Goal: Task Accomplishment & Management: Manage account settings

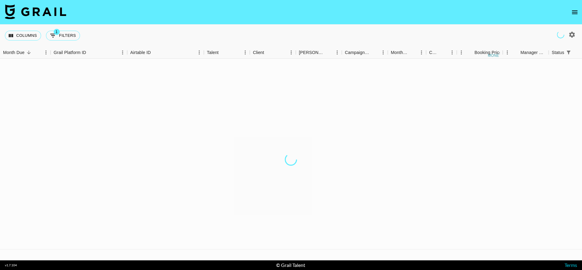
click at [575, 12] on icon "open drawer" at bounding box center [575, 12] width 6 height 4
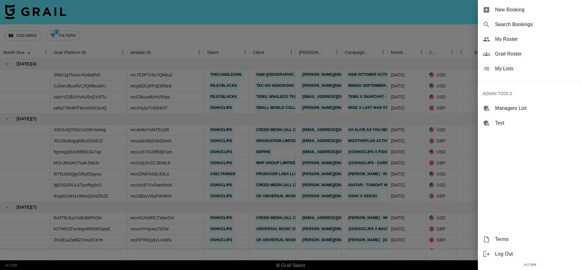
click at [513, 55] on span "Grail Roster" at bounding box center [536, 53] width 82 height 7
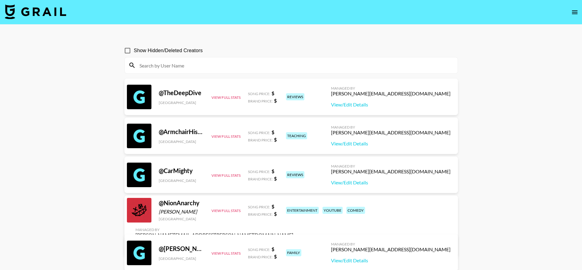
click at [573, 14] on icon "open drawer" at bounding box center [574, 12] width 7 height 7
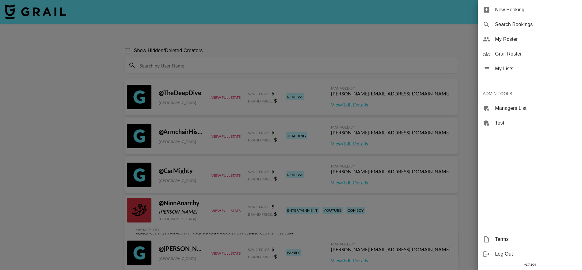
click at [511, 66] on span "My Lists" at bounding box center [536, 68] width 82 height 7
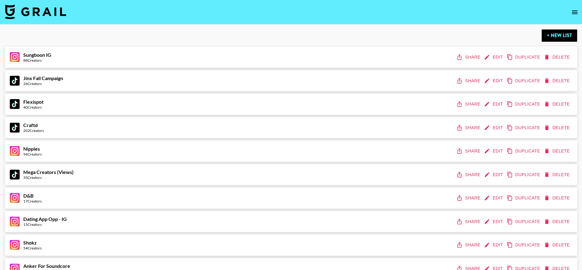
scroll to position [1726, 0]
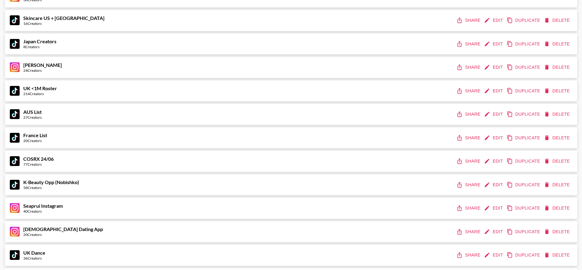
click at [492, 138] on button "Edit" at bounding box center [494, 137] width 23 height 11
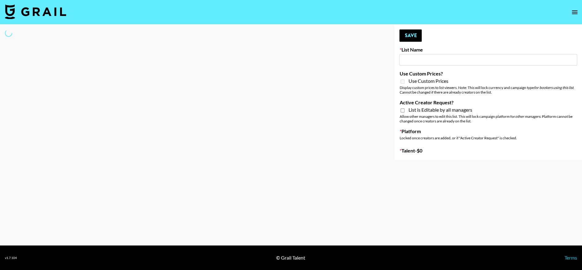
type input "France List"
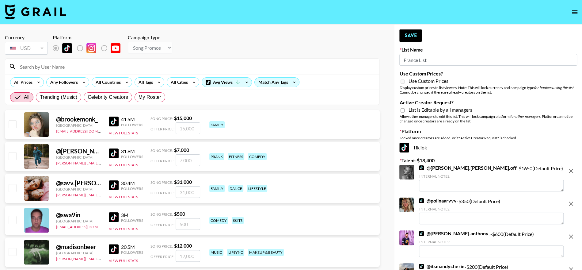
click at [571, 167] on icon "remove" at bounding box center [571, 170] width 7 height 7
click at [571, 200] on icon "remove" at bounding box center [571, 203] width 7 height 7
click at [571, 233] on icon "remove" at bounding box center [571, 236] width 7 height 7
click at [571, 266] on icon "remove" at bounding box center [571, 269] width 7 height 7
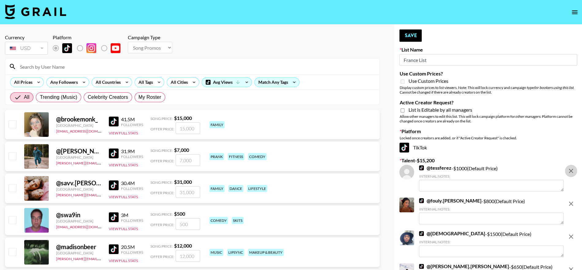
click at [571, 167] on icon "remove" at bounding box center [571, 170] width 7 height 7
click at [571, 200] on icon "remove" at bounding box center [571, 203] width 7 height 7
click at [571, 233] on icon "remove" at bounding box center [571, 236] width 7 height 7
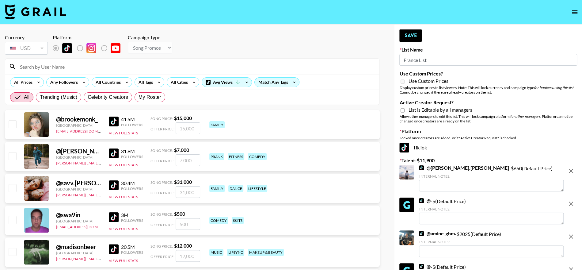
click at [571, 167] on icon "remove" at bounding box center [571, 170] width 7 height 7
click at [571, 200] on icon "remove" at bounding box center [571, 203] width 7 height 7
click at [571, 167] on icon "remove" at bounding box center [571, 170] width 7 height 7
click at [571, 200] on icon "remove" at bounding box center [571, 203] width 7 height 7
click at [571, 233] on icon "remove" at bounding box center [571, 236] width 7 height 7
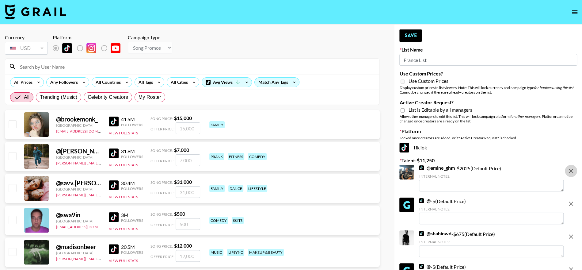
click at [571, 266] on icon "remove" at bounding box center [571, 269] width 7 height 7
click at [571, 167] on icon "remove" at bounding box center [571, 170] width 7 height 7
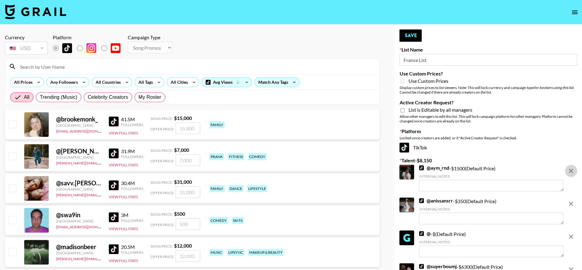
click at [571, 167] on icon "remove" at bounding box center [571, 170] width 7 height 7
click at [571, 200] on icon "remove" at bounding box center [571, 203] width 7 height 7
click at [571, 167] on icon "remove" at bounding box center [571, 170] width 7 height 7
click at [571, 200] on icon "remove" at bounding box center [571, 203] width 7 height 7
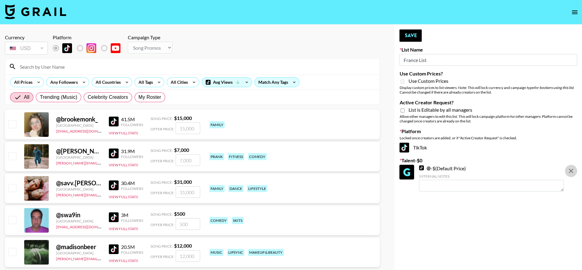
click at [571, 167] on icon "remove" at bounding box center [571, 170] width 7 height 7
click at [140, 42] on select "Choose Type... Song Promos Brand Promos" at bounding box center [150, 48] width 44 height 12
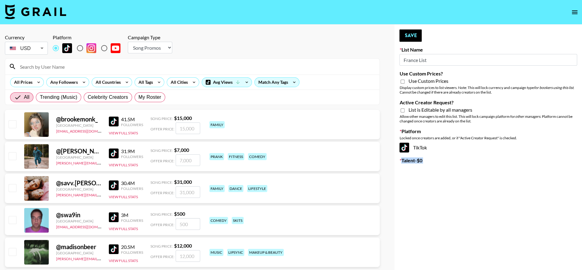
select select "Brand"
click at [128, 42] on select "Choose Type... Song Promos Brand Promos" at bounding box center [150, 48] width 44 height 12
click at [417, 60] on input "France List" at bounding box center [489, 60] width 178 height 12
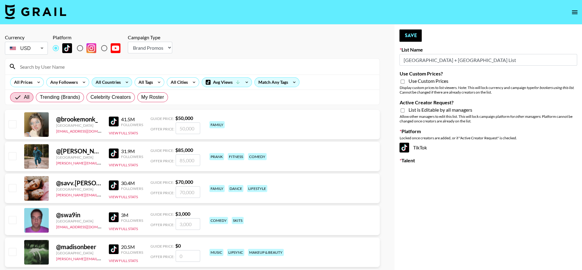
type input "[GEOGRAPHIC_DATA] + [GEOGRAPHIC_DATA] List"
click at [102, 79] on div "All Countries" at bounding box center [107, 82] width 30 height 9
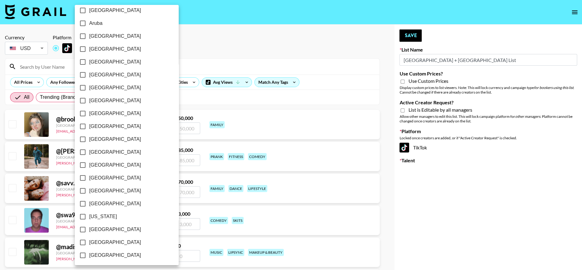
scroll to position [31, 0]
click at [104, 186] on label "[GEOGRAPHIC_DATA]" at bounding box center [122, 191] width 93 height 13
click at [89, 186] on input "[GEOGRAPHIC_DATA]" at bounding box center [82, 191] width 13 height 13
checkbox input "true"
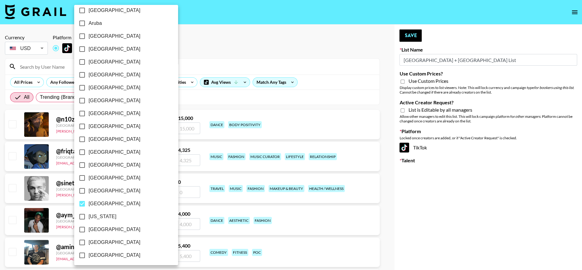
scroll to position [15, 0]
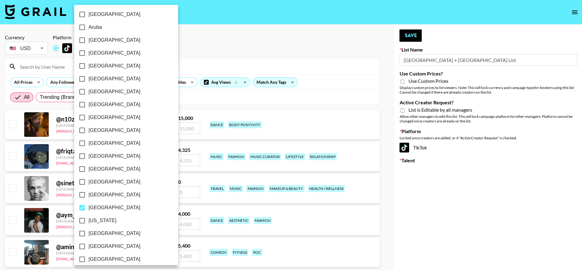
click at [101, 54] on span "[GEOGRAPHIC_DATA]" at bounding box center [115, 52] width 52 height 7
click at [89, 54] on input "[GEOGRAPHIC_DATA]" at bounding box center [82, 53] width 13 height 13
checkbox input "true"
click at [243, 42] on div at bounding box center [291, 135] width 582 height 270
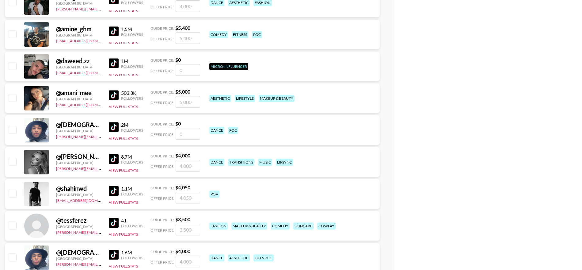
scroll to position [253, 0]
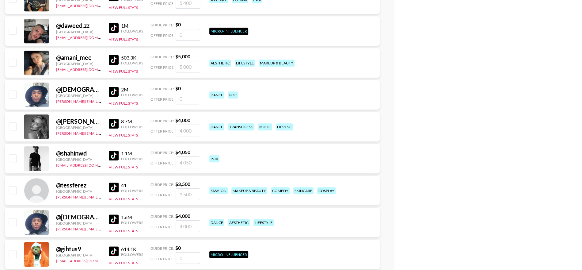
click at [8, 62] on div at bounding box center [12, 63] width 10 height 10
click at [13, 63] on input "checkbox" at bounding box center [12, 62] width 7 height 7
checkbox input "true"
type input "5000"
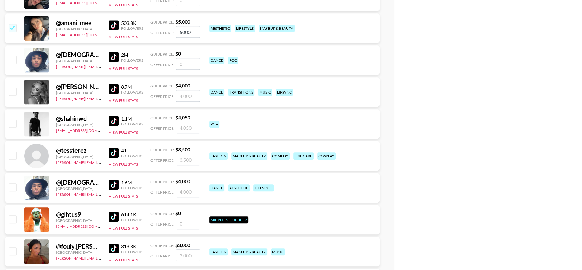
scroll to position [291, 0]
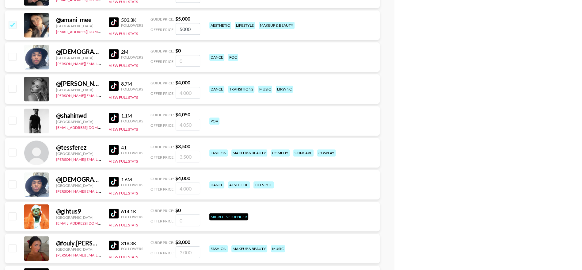
click at [16, 91] on input "checkbox" at bounding box center [12, 88] width 7 height 7
checkbox input "true"
type input "4000"
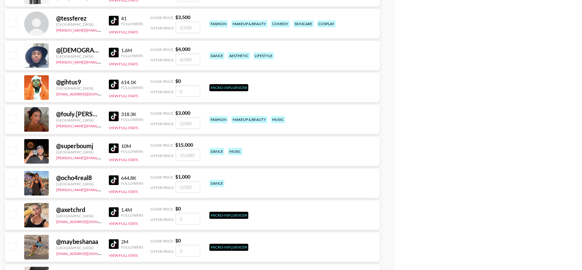
scroll to position [426, 0]
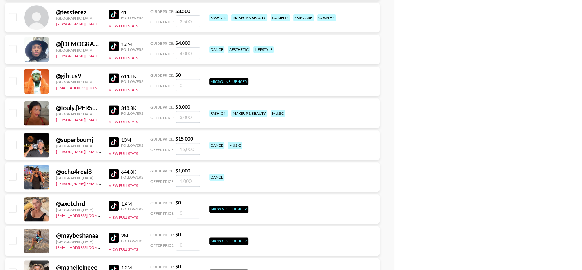
click at [15, 114] on input "checkbox" at bounding box center [12, 112] width 7 height 7
checkbox input "true"
type input "3000"
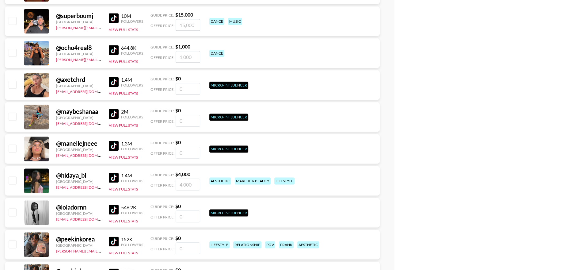
scroll to position [551, 0]
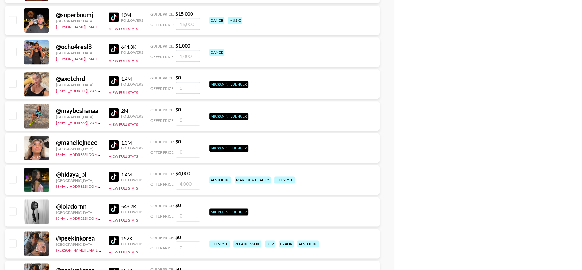
click at [10, 86] on input "checkbox" at bounding box center [12, 83] width 7 height 7
checkbox input "false"
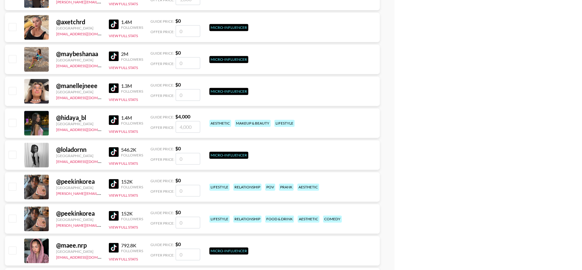
scroll to position [611, 0]
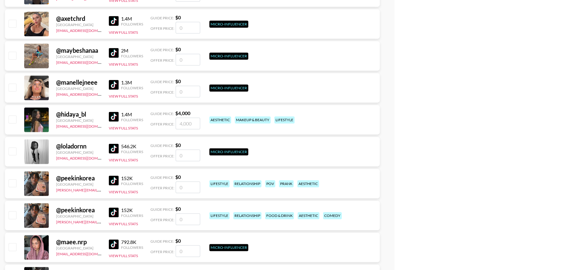
click at [16, 119] on input "checkbox" at bounding box center [12, 118] width 7 height 7
checkbox input "true"
type input "4000"
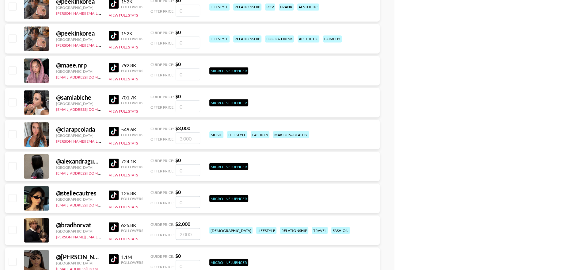
scroll to position [798, 0]
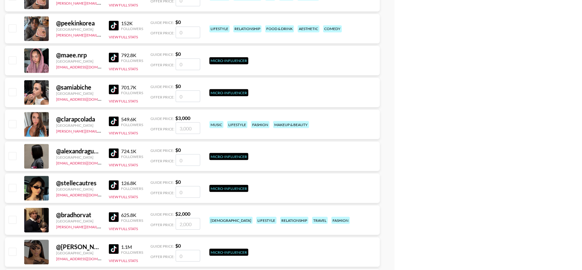
click at [15, 126] on input "checkbox" at bounding box center [12, 123] width 7 height 7
checkbox input "true"
type input "3000"
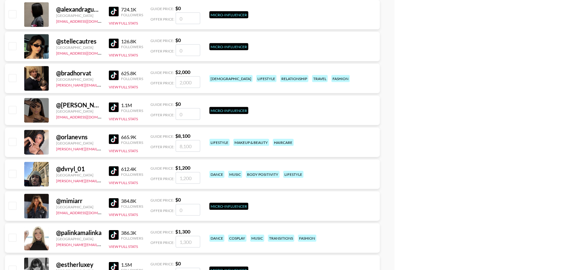
scroll to position [965, 0]
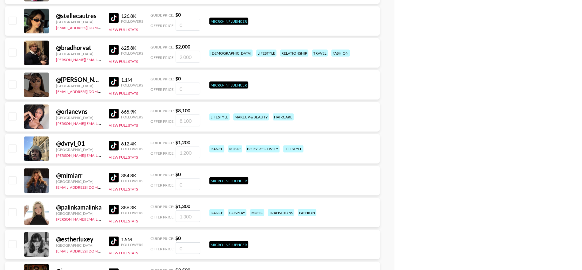
click at [11, 119] on input "checkbox" at bounding box center [12, 116] width 7 height 7
checkbox input "true"
type input "8100"
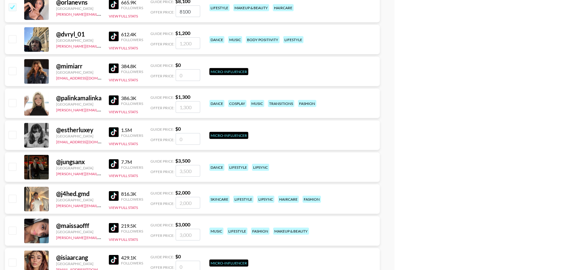
scroll to position [1075, 0]
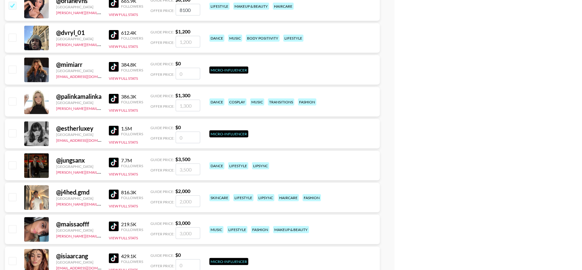
click at [12, 103] on input "checkbox" at bounding box center [12, 101] width 7 height 7
checkbox input "true"
type input "1300"
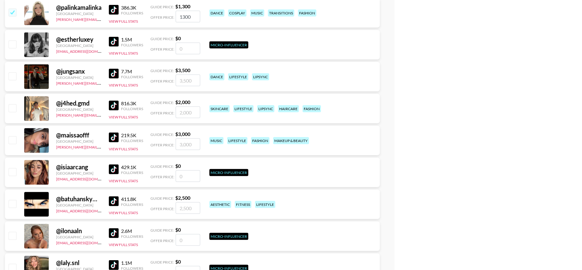
scroll to position [1201, 0]
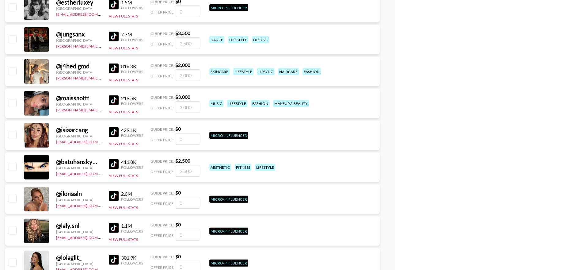
click at [13, 104] on input "checkbox" at bounding box center [12, 102] width 7 height 7
checkbox input "true"
type input "3000"
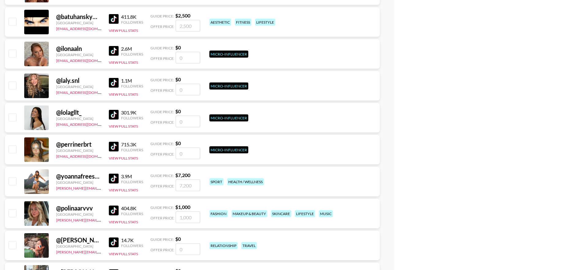
scroll to position [1314, 0]
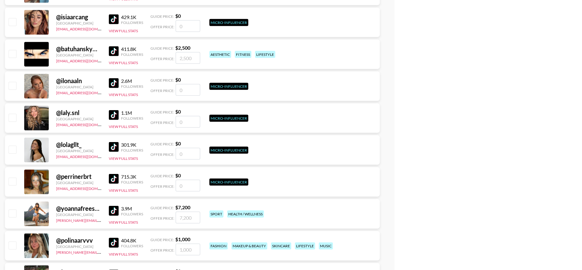
click at [111, 52] on img at bounding box center [114, 51] width 10 height 10
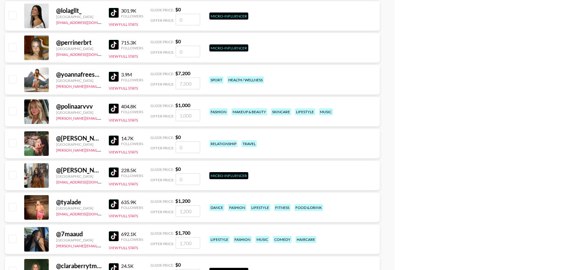
scroll to position [1457, 0]
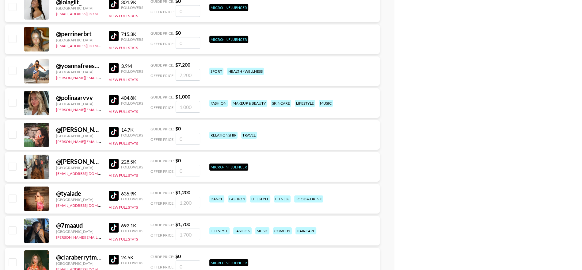
click at [11, 101] on input "checkbox" at bounding box center [12, 102] width 7 height 7
checkbox input "true"
type input "1000"
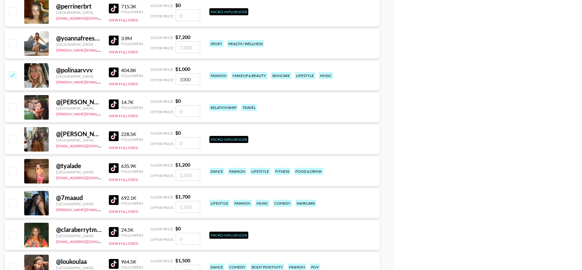
scroll to position [1503, 0]
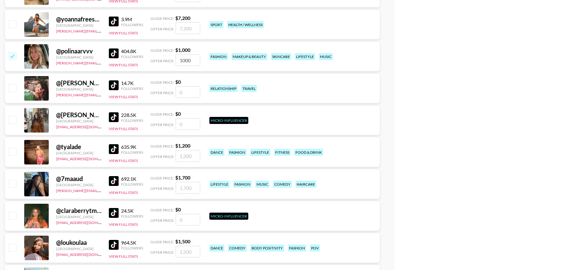
click at [13, 86] on input "checkbox" at bounding box center [12, 87] width 7 height 7
checkbox input "false"
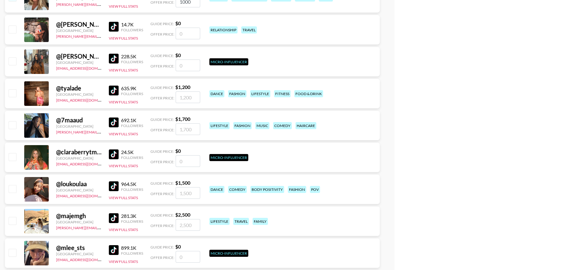
scroll to position [1567, 0]
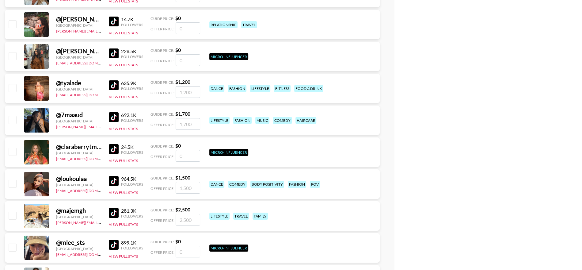
click at [13, 86] on input "checkbox" at bounding box center [12, 87] width 7 height 7
checkbox input "true"
type input "1200"
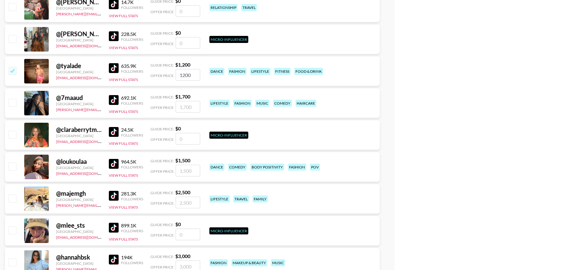
scroll to position [1588, 0]
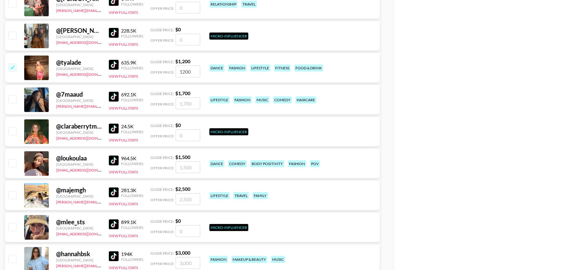
click at [12, 100] on input "checkbox" at bounding box center [12, 98] width 7 height 7
checkbox input "true"
type input "1700"
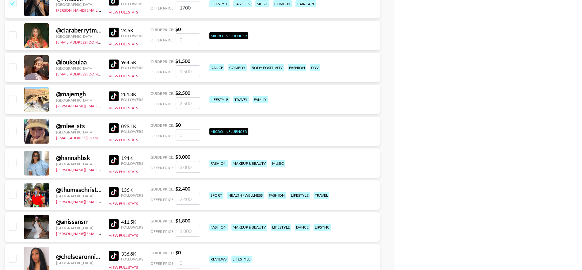
scroll to position [1688, 0]
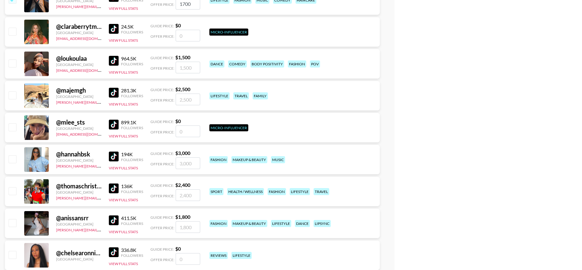
click at [14, 95] on input "checkbox" at bounding box center [12, 94] width 7 height 7
checkbox input "true"
type input "2500"
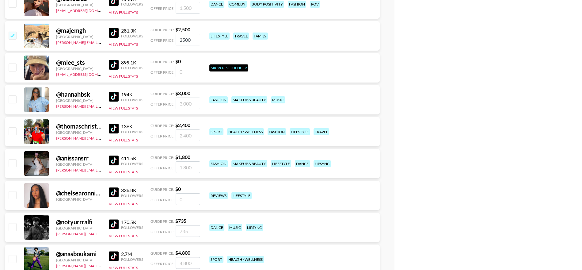
scroll to position [1750, 0]
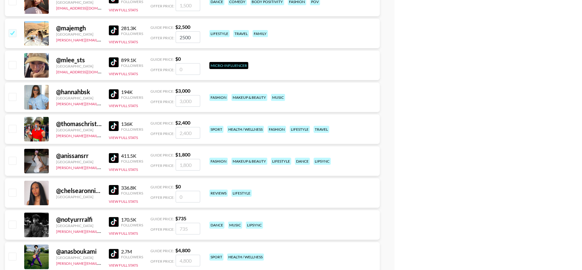
click at [13, 99] on input "checkbox" at bounding box center [12, 96] width 7 height 7
checkbox input "true"
type input "3000"
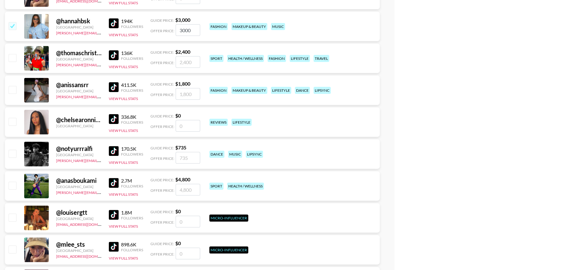
scroll to position [1829, 0]
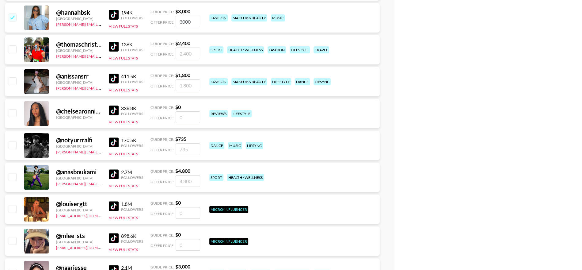
click at [12, 81] on input "checkbox" at bounding box center [12, 80] width 7 height 7
checkbox input "true"
type input "1800"
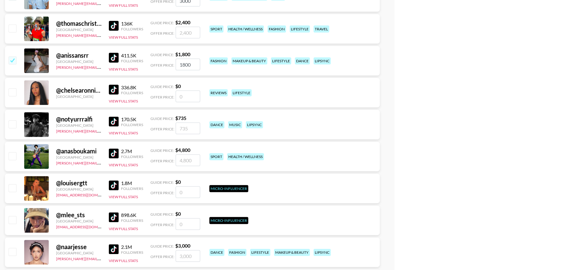
scroll to position [1853, 0]
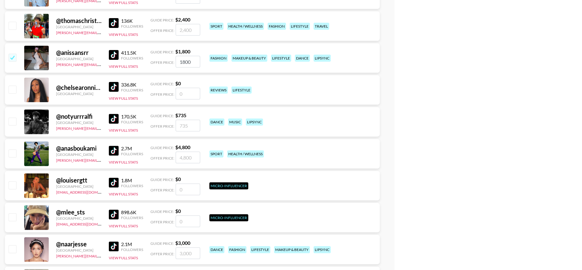
click at [14, 87] on input "checkbox" at bounding box center [12, 89] width 7 height 7
checkbox input "false"
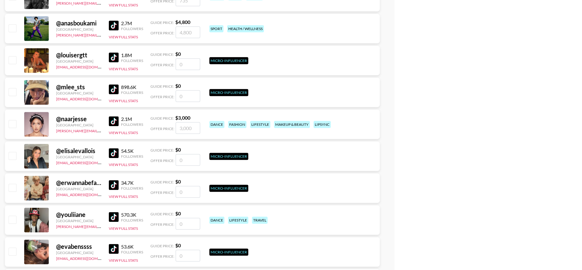
scroll to position [1979, 0]
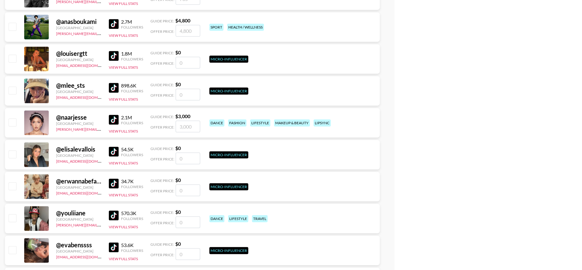
click at [116, 118] on img at bounding box center [114, 120] width 10 height 10
click at [15, 122] on input "checkbox" at bounding box center [12, 121] width 7 height 7
checkbox input "true"
type input "3000"
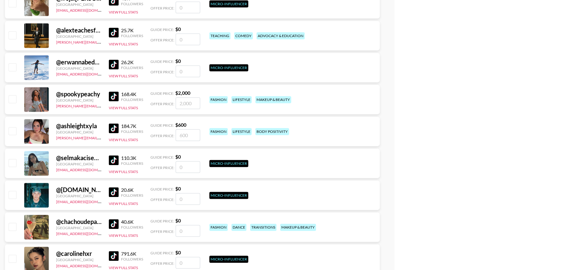
scroll to position [2362, 0]
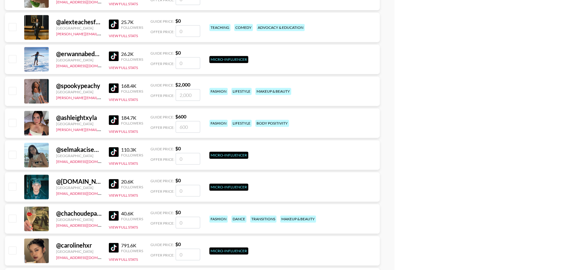
click at [14, 90] on input "checkbox" at bounding box center [12, 90] width 7 height 7
checkbox input "true"
type input "2000"
click at [15, 124] on input "checkbox" at bounding box center [12, 122] width 7 height 7
checkbox input "true"
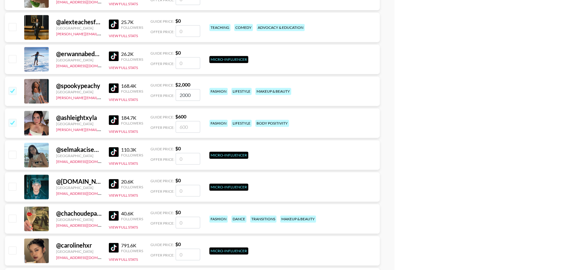
type input "600"
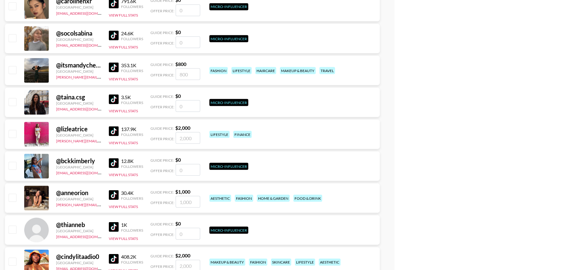
scroll to position [2609, 0]
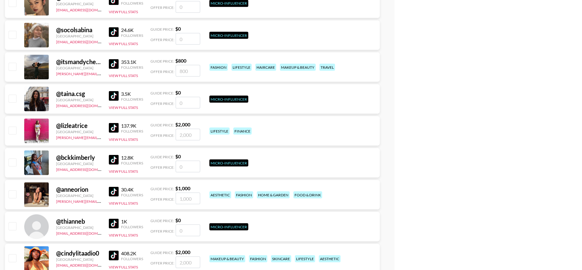
click at [13, 68] on input "checkbox" at bounding box center [12, 66] width 7 height 7
checkbox input "true"
type input "800"
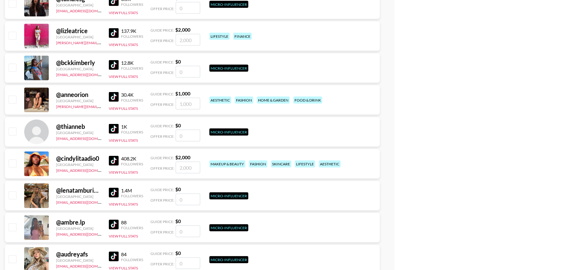
scroll to position [2705, 0]
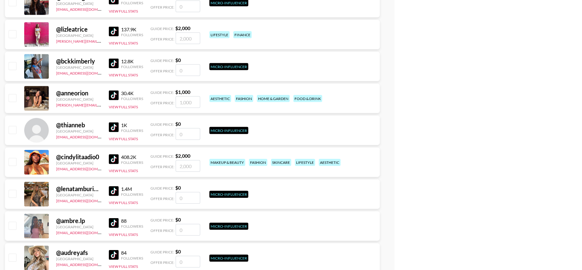
click at [13, 36] on input "checkbox" at bounding box center [12, 33] width 7 height 7
checkbox input "true"
type input "2000"
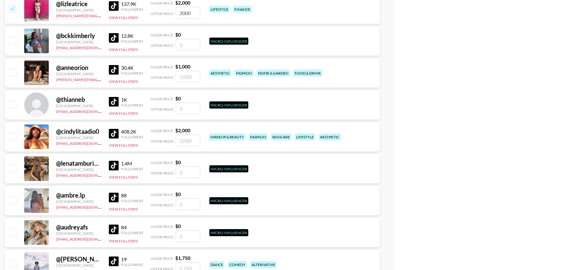
scroll to position [2732, 0]
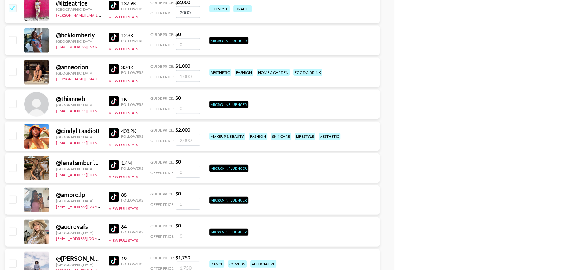
click at [16, 72] on input "checkbox" at bounding box center [12, 71] width 7 height 7
checkbox input "true"
type input "1000"
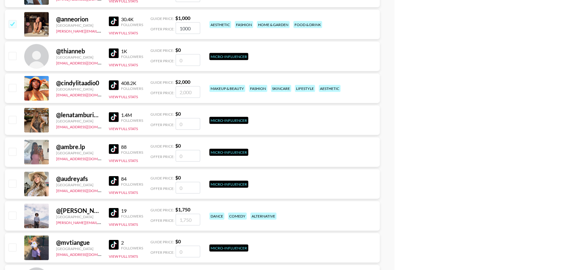
scroll to position [2788, 0]
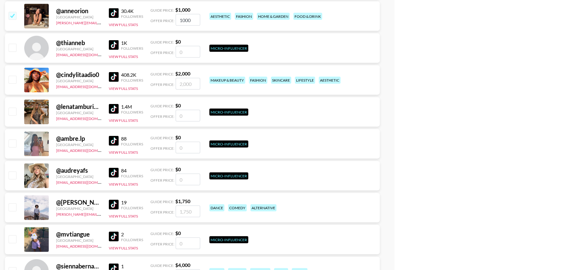
click at [113, 75] on img at bounding box center [114, 77] width 10 height 10
click at [12, 78] on input "checkbox" at bounding box center [12, 79] width 7 height 7
checkbox input "true"
type input "2000"
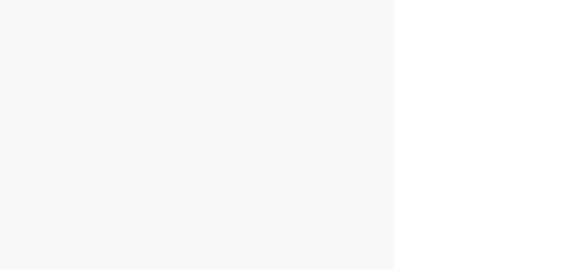
scroll to position [0, 0]
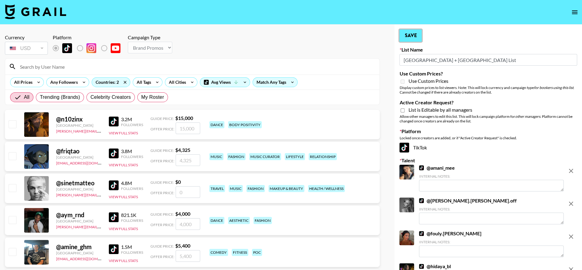
click at [413, 38] on button "Save" at bounding box center [411, 35] width 22 height 12
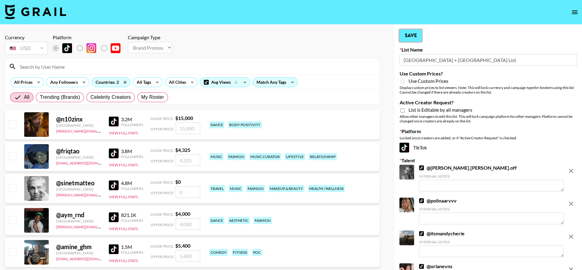
type input "France List"
checkbox input "false"
type input "[GEOGRAPHIC_DATA] + [GEOGRAPHIC_DATA] List"
checkbox input "true"
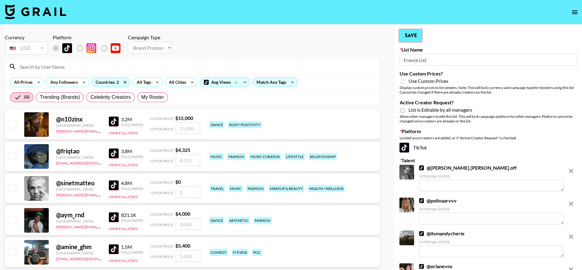
checkbox input "true"
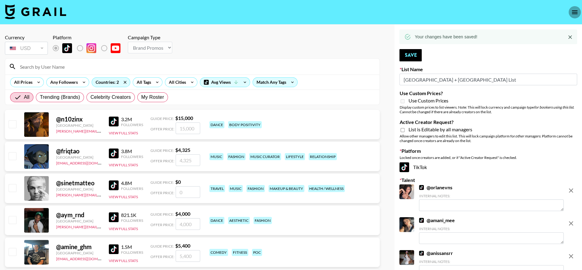
click at [574, 15] on icon "open drawer" at bounding box center [574, 12] width 7 height 7
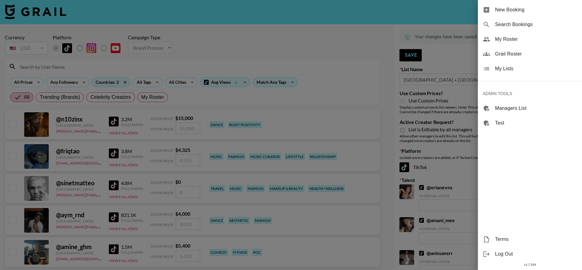
click at [502, 72] on div "My Lists" at bounding box center [530, 68] width 104 height 15
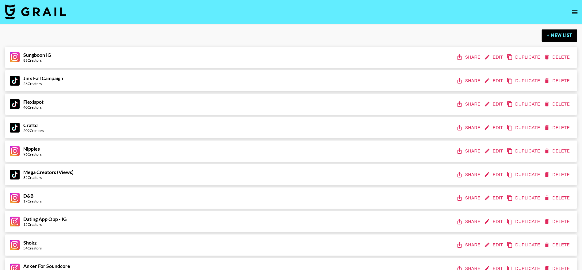
scroll to position [1726, 0]
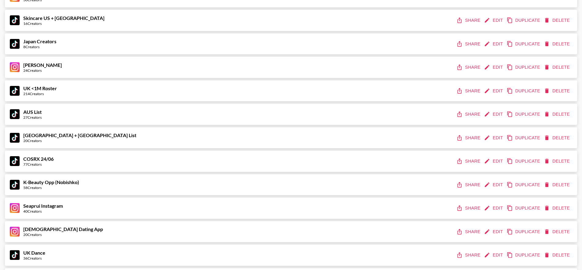
click at [468, 139] on button "Share" at bounding box center [469, 137] width 28 height 11
